Goal: Navigation & Orientation: Find specific page/section

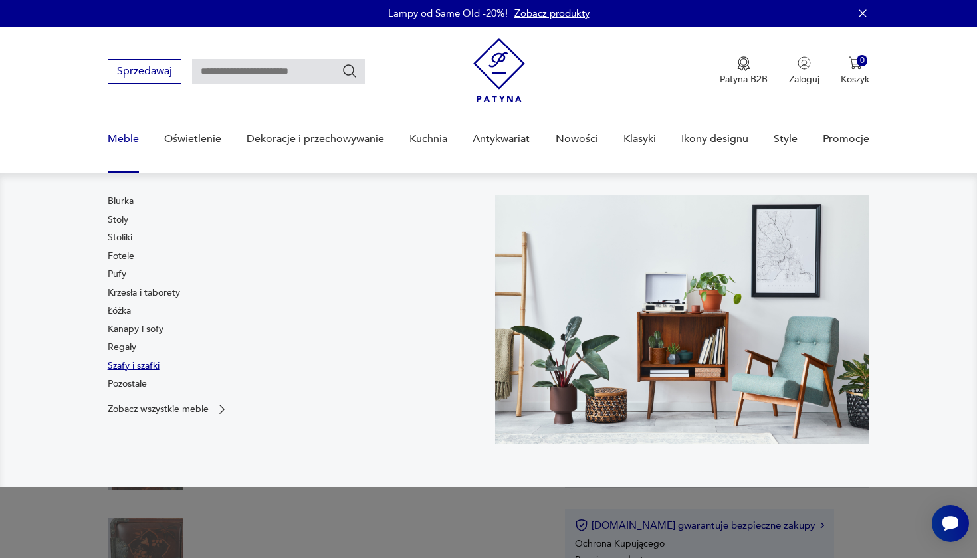
click at [117, 364] on link "Szafy i szafki" at bounding box center [134, 366] width 52 height 13
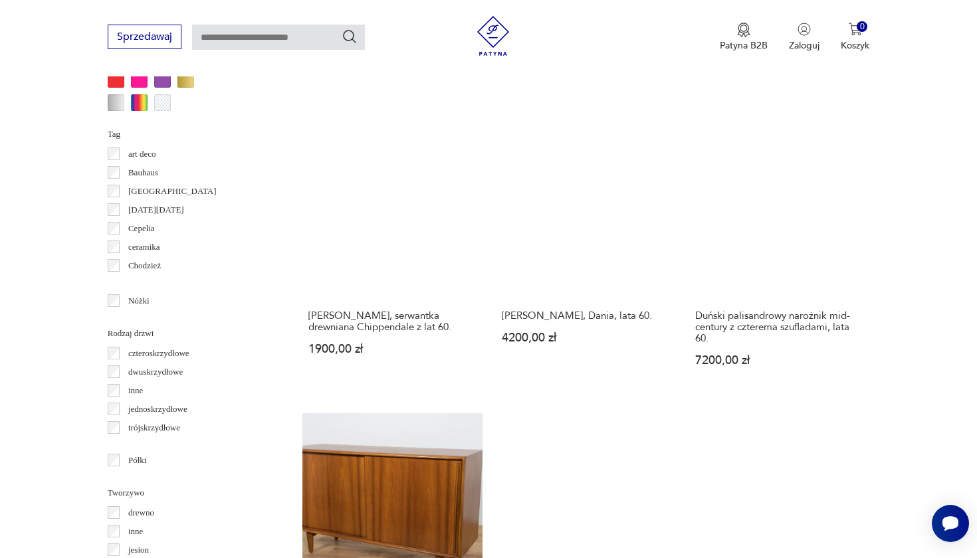
scroll to position [1384, 0]
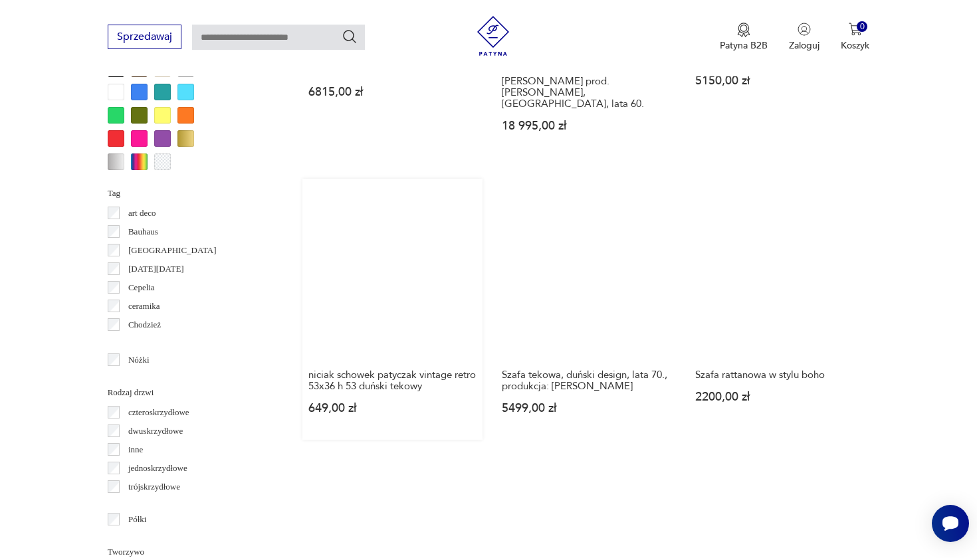
scroll to position [1315, 0]
